Goal: Information Seeking & Learning: Find specific fact

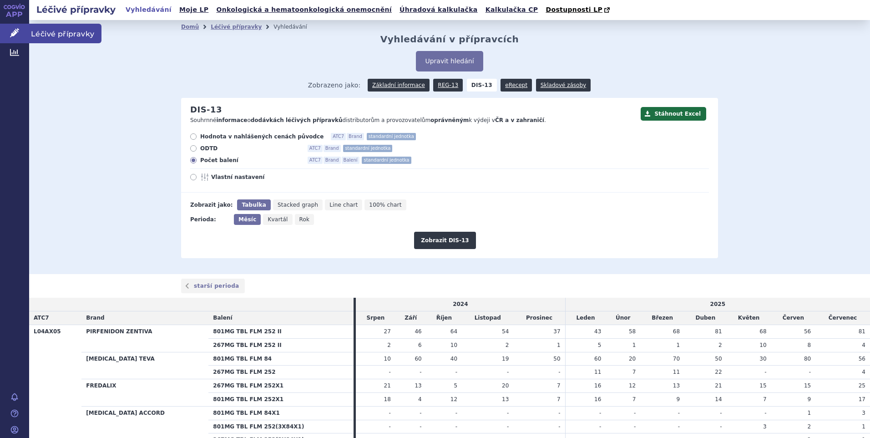
click at [65, 31] on span "Léčivé přípravky" at bounding box center [65, 33] width 72 height 19
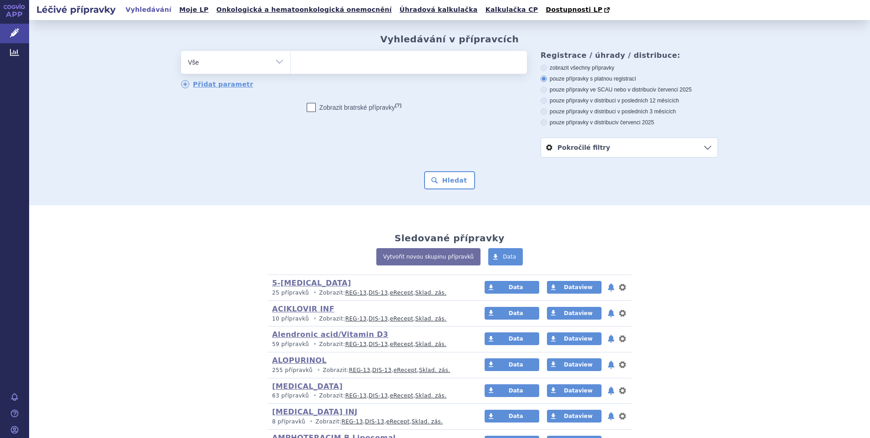
click at [277, 61] on select "Vše Přípravek/SUKL kód MAH VPOIS ATC/Aktivní látka Léková forma Síla" at bounding box center [235, 61] width 109 height 20
select select "filter-atc-group"
click at [181, 51] on select "Vše Přípravek/SUKL kód MAH VPOIS ATC/Aktivní látka Léková forma Síla" at bounding box center [235, 61] width 109 height 20
click at [315, 68] on ul at bounding box center [409, 60] width 236 height 19
click at [291, 68] on select at bounding box center [290, 61] width 0 height 23
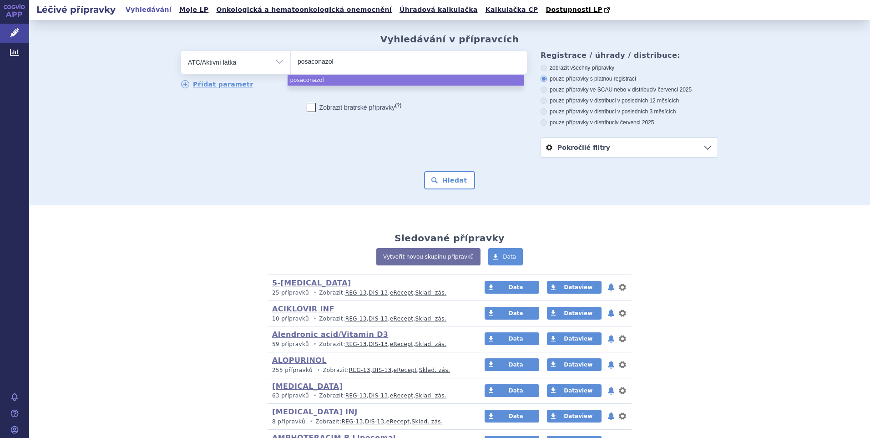
type input "posaconazol"
select select "posaconazol"
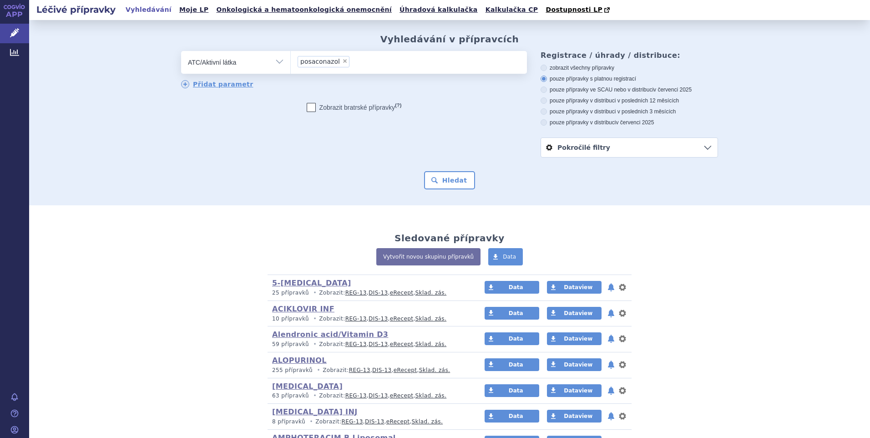
drag, startPoint x: 541, startPoint y: 123, endPoint x: 504, endPoint y: 155, distance: 48.7
click at [540, 123] on icon at bounding box center [543, 122] width 6 height 6
click at [541, 123] on input "pouze přípravky v distribuci v červenci 2025" at bounding box center [544, 124] width 6 height 6
radio input "true"
drag, startPoint x: 449, startPoint y: 181, endPoint x: 509, endPoint y: 166, distance: 60.8
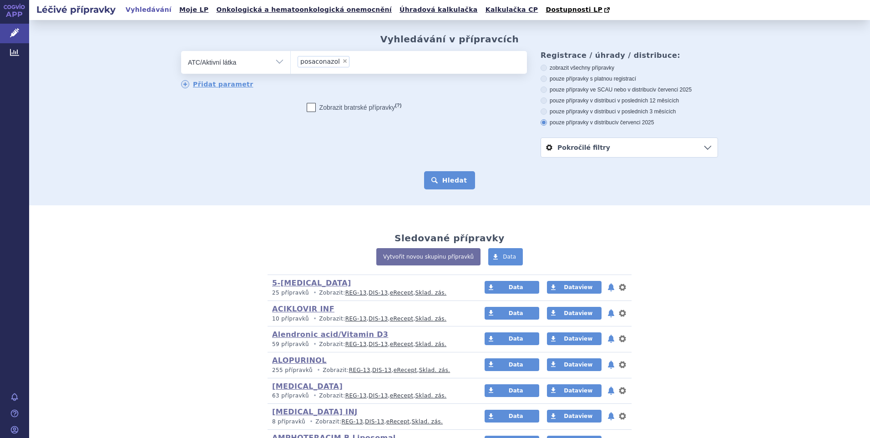
click at [449, 180] on button "Hledat" at bounding box center [449, 180] width 51 height 18
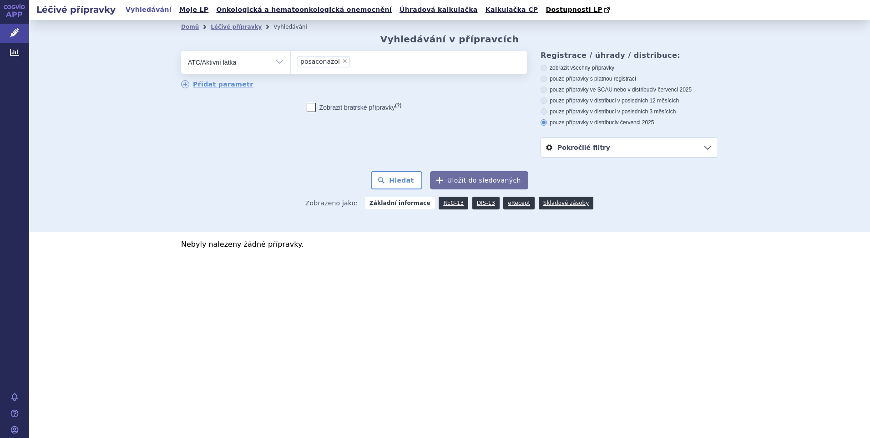
click at [342, 61] on span "×" at bounding box center [344, 60] width 5 height 5
click at [291, 61] on select "posaconazol" at bounding box center [290, 61] width 0 height 23
select select
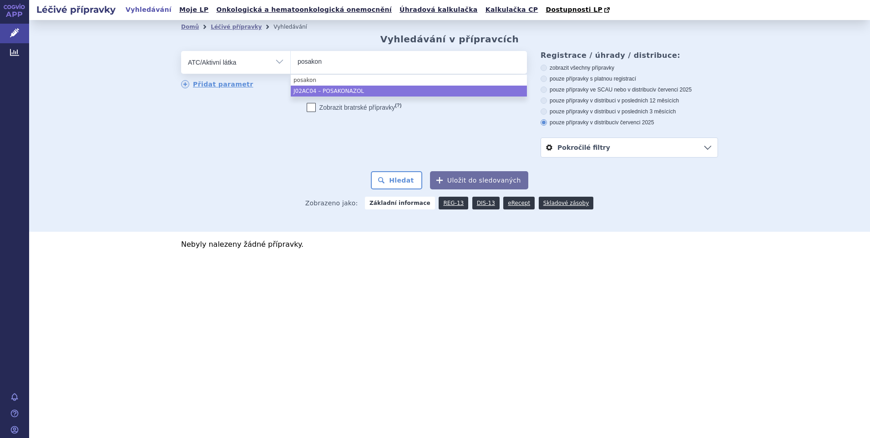
type input "posakon"
select select "J02AC04"
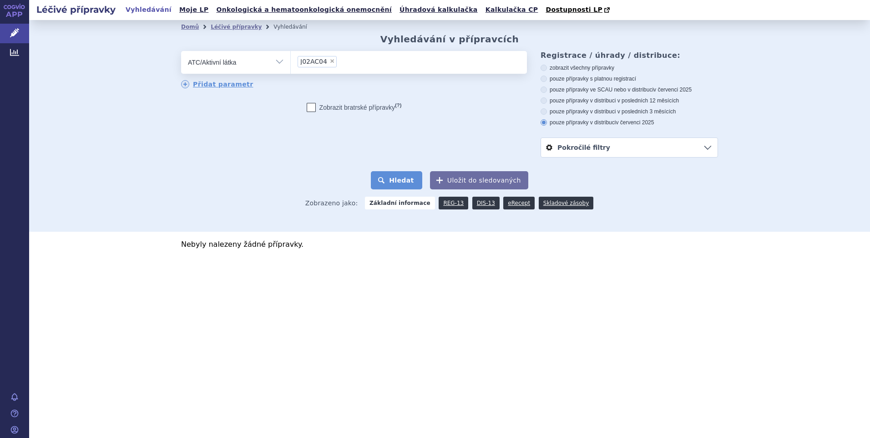
click at [409, 180] on button "Hledat" at bounding box center [396, 180] width 51 height 18
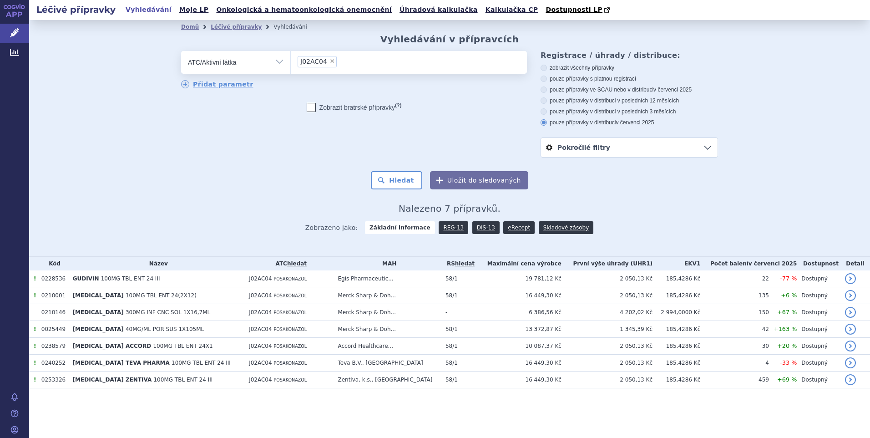
click at [484, 224] on link "DIS-13" at bounding box center [485, 227] width 27 height 13
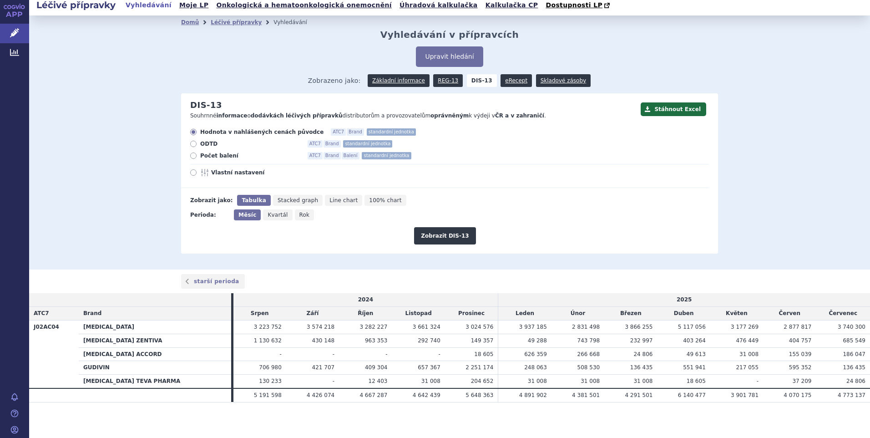
scroll to position [6, 0]
click at [191, 152] on icon at bounding box center [193, 154] width 6 height 6
click at [191, 153] on input "Počet balení ATC7 Brand Balení standardní jednotka" at bounding box center [194, 156] width 6 height 6
radio input "true"
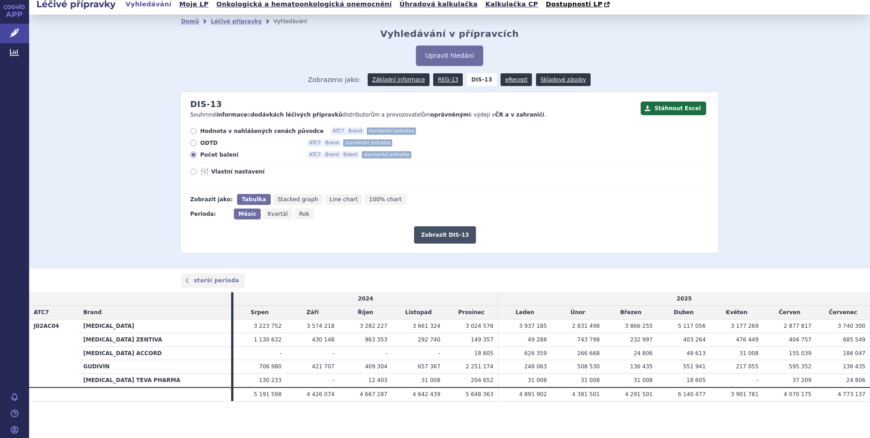
drag, startPoint x: 445, startPoint y: 235, endPoint x: 464, endPoint y: 228, distance: 19.9
click at [459, 230] on button "Zobrazit DIS-13" at bounding box center [444, 234] width 61 height 17
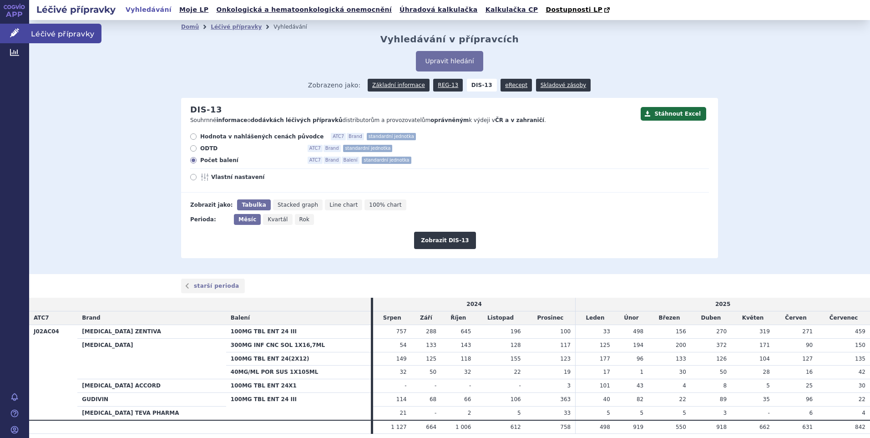
click at [42, 35] on span "Léčivé přípravky" at bounding box center [65, 33] width 72 height 19
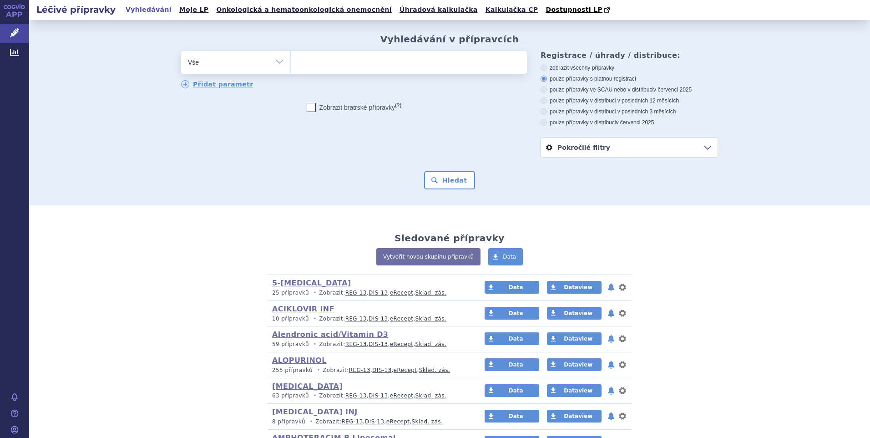
click at [275, 61] on select "Vše Přípravek/SUKL kód MAH VPOIS ATC/Aktivní látka Léková forma Síla" at bounding box center [235, 61] width 109 height 20
select select "filter-atc-group"
click at [181, 51] on select "Vše Přípravek/SUKL kód MAH VPOIS ATC/Aktivní látka Léková forma Síla" at bounding box center [235, 61] width 109 height 20
click at [309, 66] on ul at bounding box center [409, 60] width 236 height 19
click at [291, 66] on select at bounding box center [290, 61] width 0 height 23
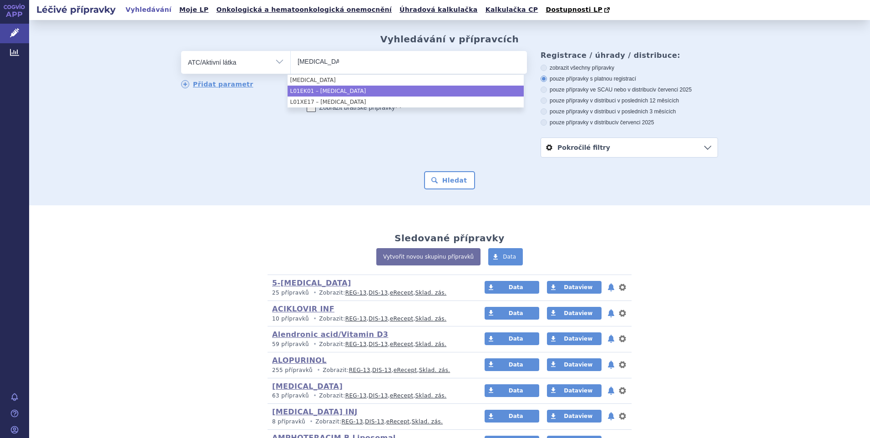
type input "axitinib"
select select "L01EK01"
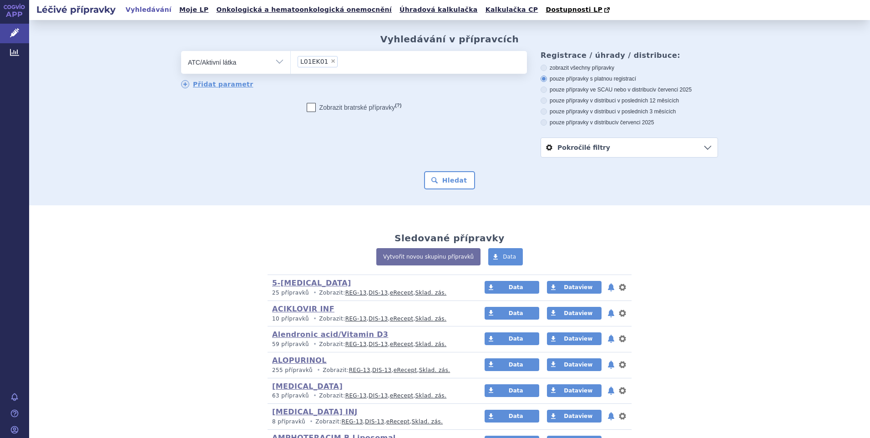
click at [540, 121] on label "pouze přípravky v distribuci v červenci 2025" at bounding box center [628, 122] width 177 height 7
click at [541, 121] on input "pouze přípravky v distribuci v červenci 2025" at bounding box center [544, 124] width 6 height 6
radio input "true"
click at [441, 179] on button "Hledat" at bounding box center [449, 180] width 51 height 18
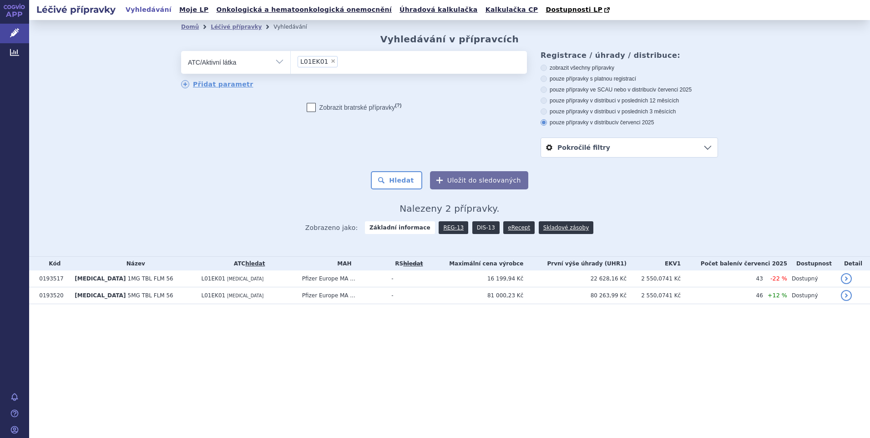
click at [484, 225] on link "DIS-13" at bounding box center [485, 227] width 27 height 13
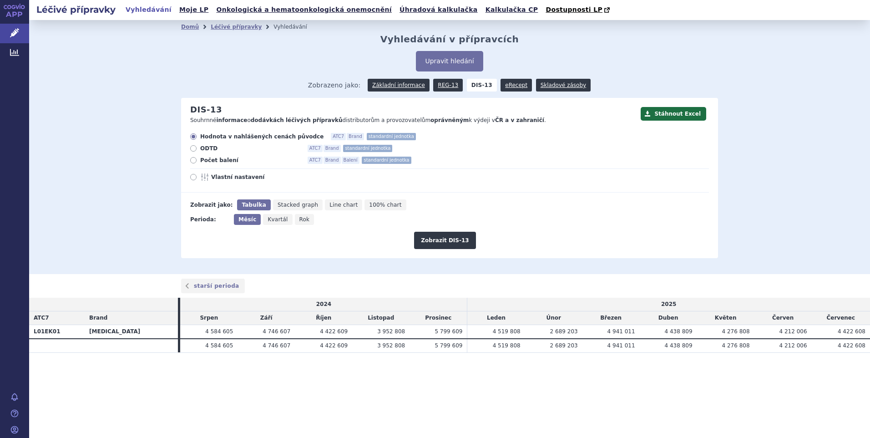
drag, startPoint x: 192, startPoint y: 161, endPoint x: 210, endPoint y: 170, distance: 20.2
click at [193, 161] on icon at bounding box center [193, 160] width 6 height 6
click at [193, 161] on input "Počet balení ATC7 Brand Balení standardní jednotka" at bounding box center [194, 161] width 6 height 6
radio input "true"
click at [431, 238] on button "Zobrazit DIS-13" at bounding box center [444, 240] width 61 height 17
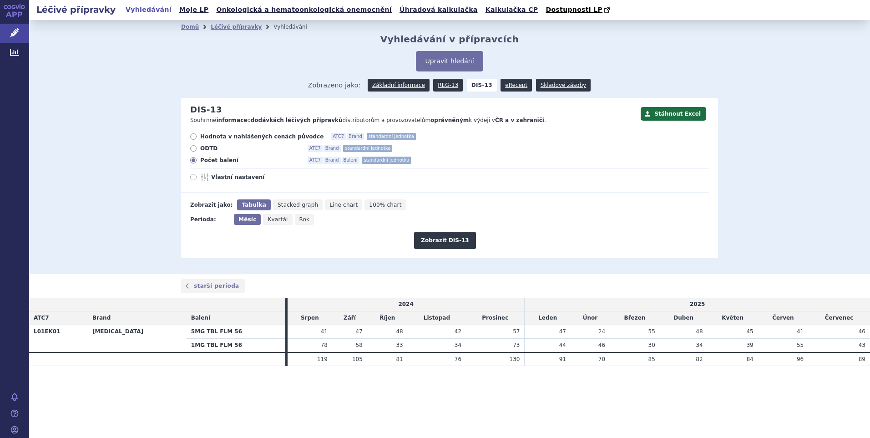
click at [193, 138] on icon at bounding box center [193, 136] width 6 height 6
click at [193, 138] on input "Hodnota v nahlášených cenách původce ATC7 Brand standardní jednotka" at bounding box center [194, 138] width 6 height 6
radio input "true"
click at [435, 234] on button "Zobrazit DIS-13" at bounding box center [444, 240] width 61 height 17
